Goal: Use online tool/utility

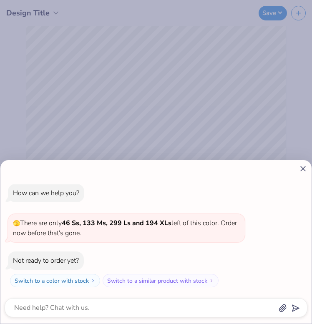
click at [302, 168] on line at bounding box center [303, 169] width 5 height 5
type textarea "x"
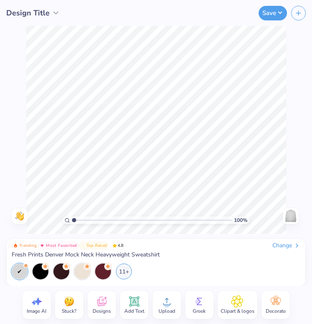
type input "1.01"
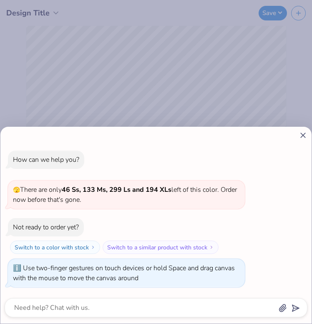
type textarea "x"
drag, startPoint x: 74, startPoint y: 220, endPoint x: 64, endPoint y: 210, distance: 14.2
type input "1"
click at [72, 217] on input "range" at bounding box center [152, 221] width 160 height 8
click at [302, 132] on icon at bounding box center [303, 135] width 9 height 9
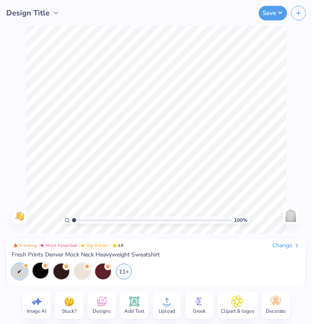
click at [43, 274] on div at bounding box center [41, 271] width 16 height 16
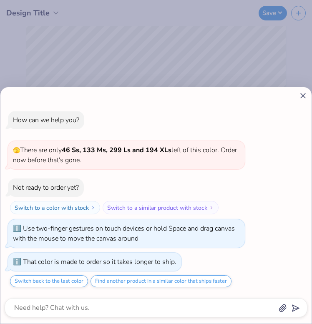
click at [302, 96] on line at bounding box center [303, 96] width 5 height 5
type textarea "x"
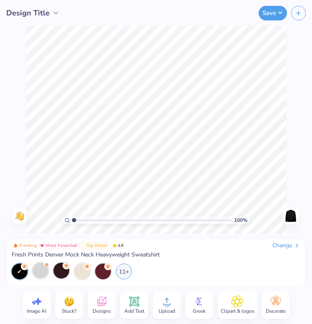
click at [61, 274] on div at bounding box center [61, 271] width 16 height 16
click at [81, 276] on div at bounding box center [82, 271] width 16 height 16
click at [108, 273] on div at bounding box center [103, 271] width 16 height 16
click at [98, 276] on div at bounding box center [103, 271] width 16 height 16
click at [133, 311] on span "Add Text" at bounding box center [134, 311] width 20 height 7
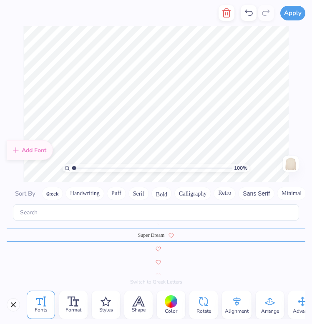
scroll to position [3651, 0]
